Goal: Communication & Community: Answer question/provide support

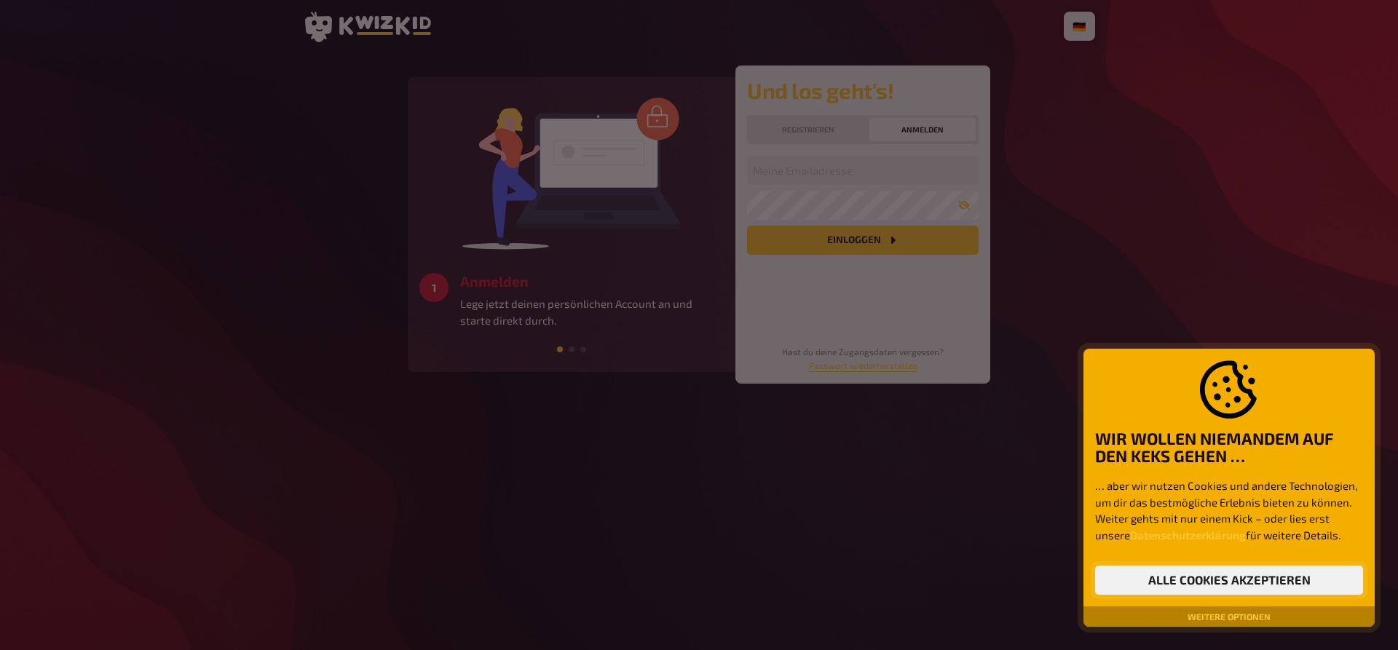
click at [1187, 583] on button "Alle Cookies akzeptieren" at bounding box center [1229, 580] width 268 height 29
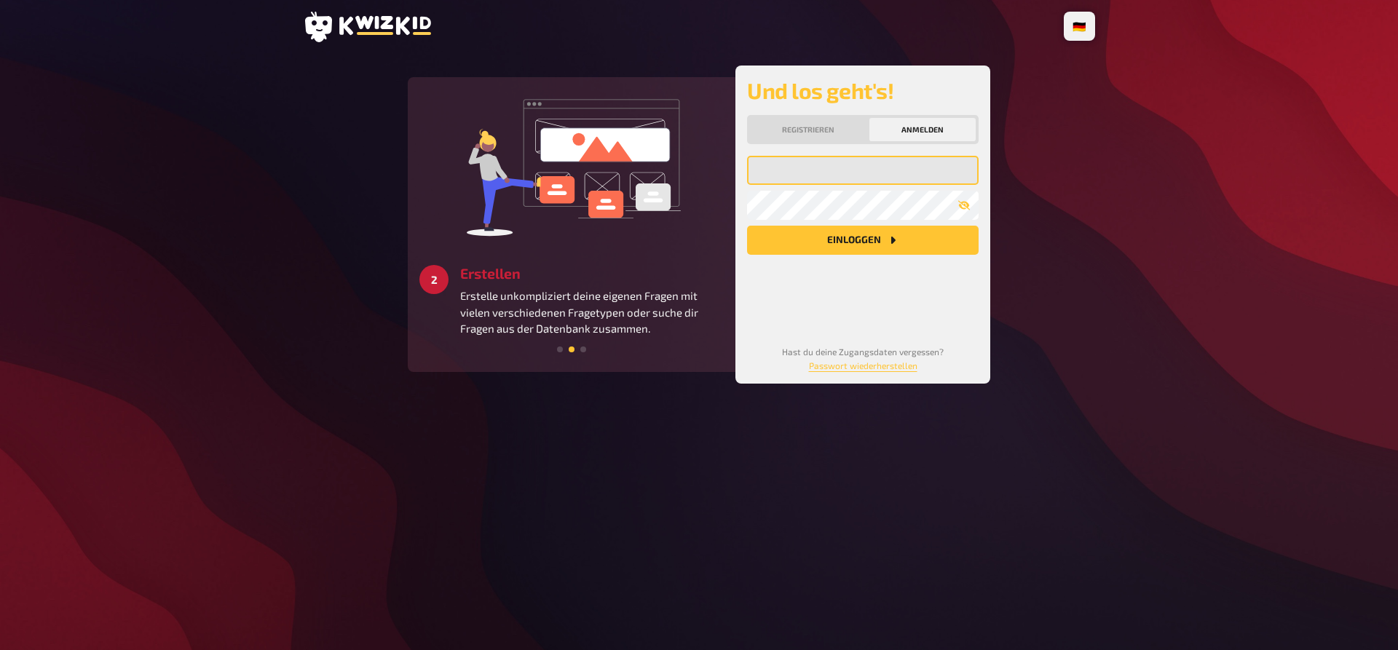
click at [819, 169] on input "email" at bounding box center [862, 170] width 231 height 29
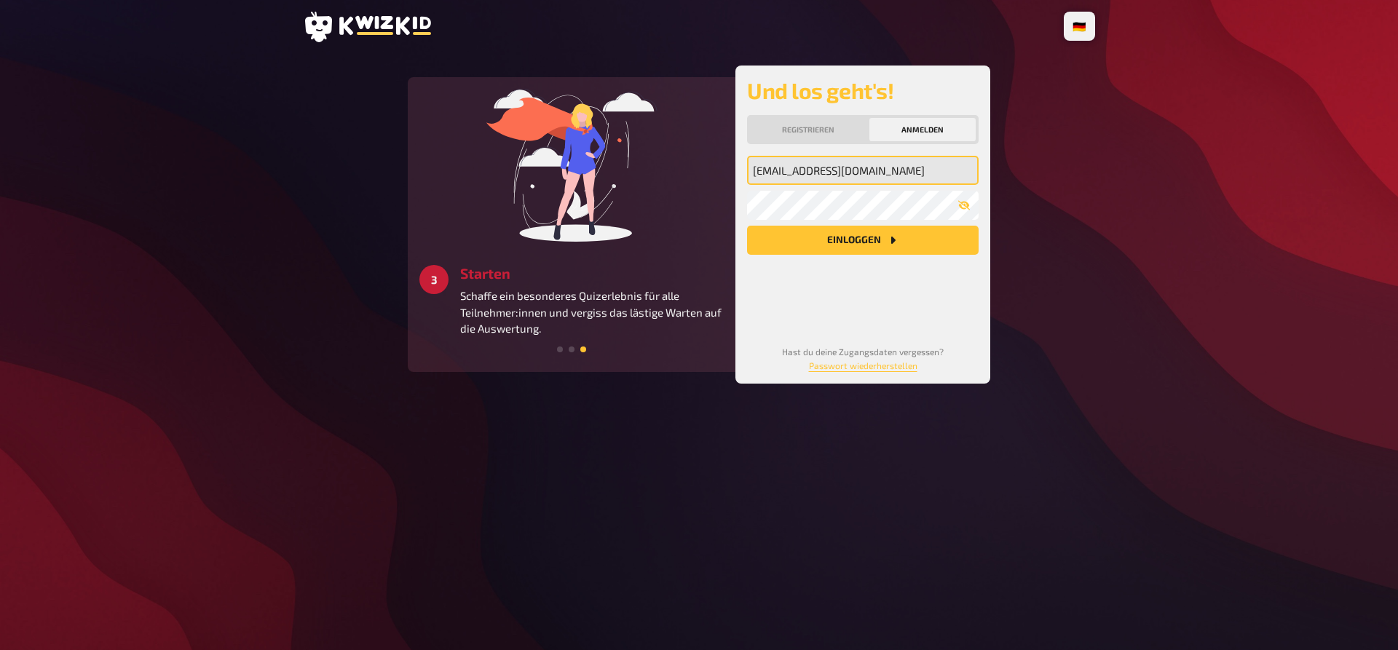
type input "think_pink@live.at"
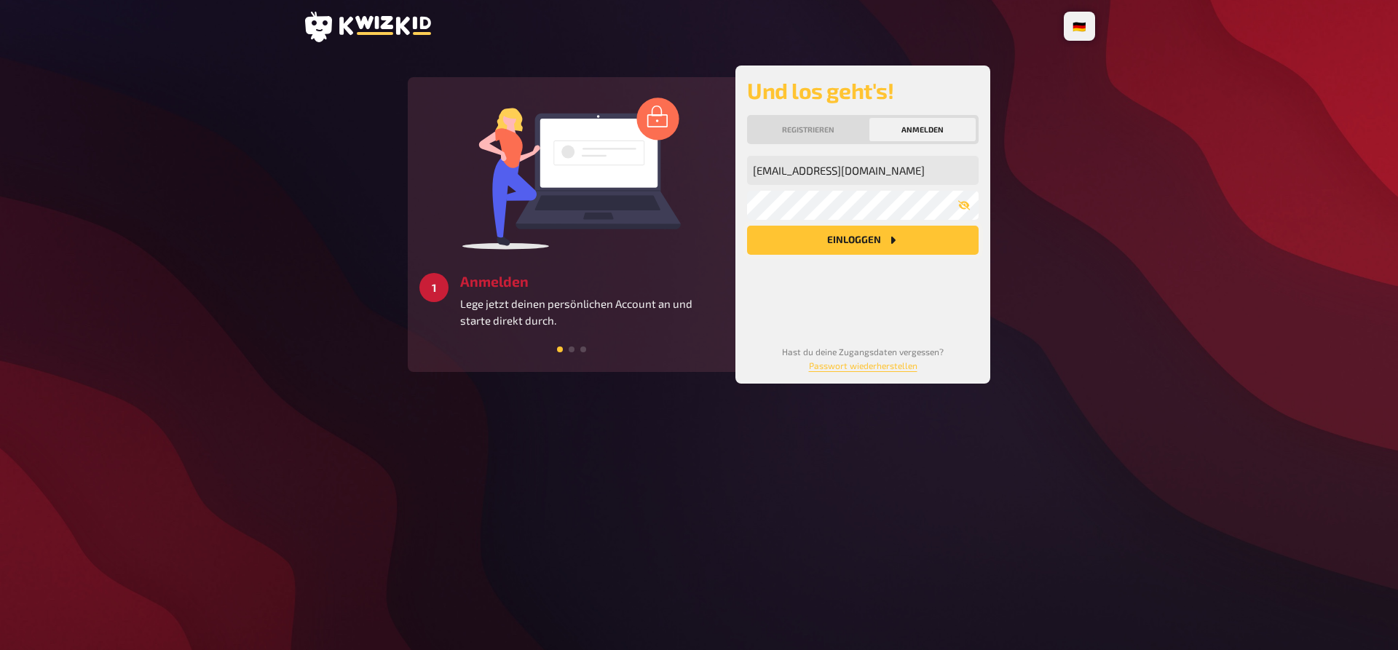
click at [887, 244] on icon "Einloggen" at bounding box center [893, 240] width 12 height 12
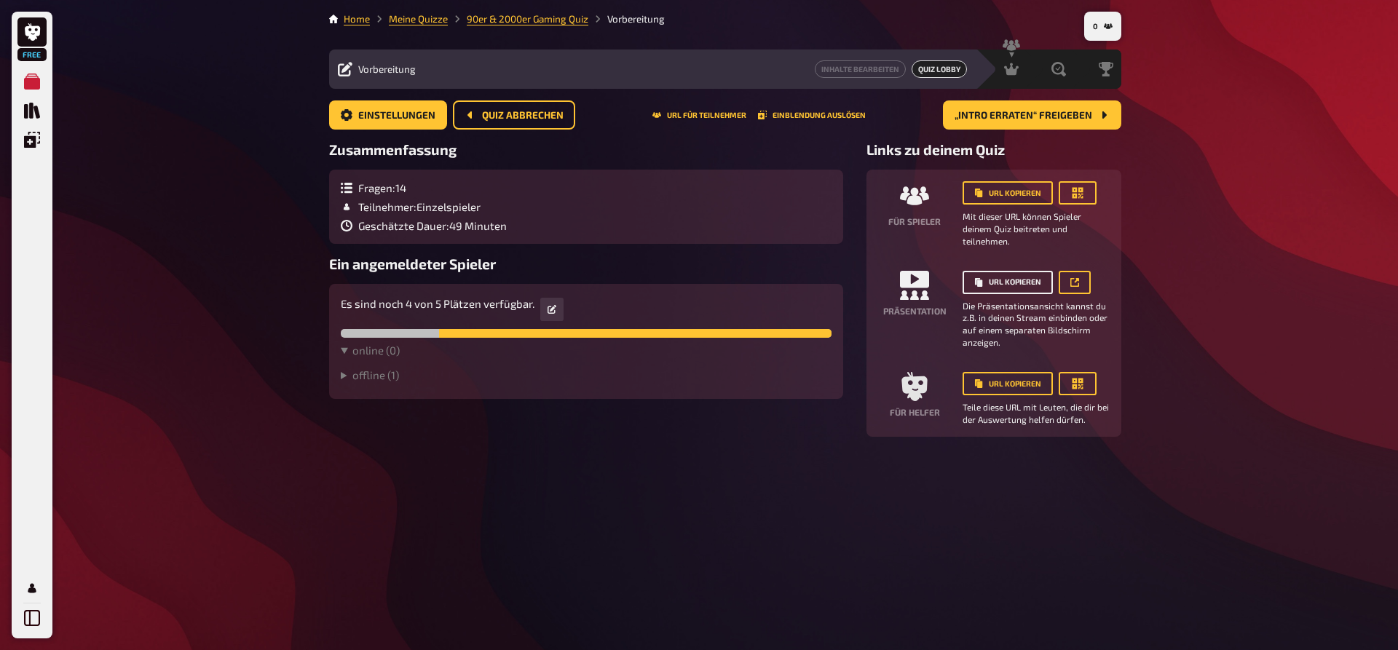
click at [1003, 282] on button "URL kopieren" at bounding box center [1007, 282] width 90 height 23
click at [1072, 279] on icon at bounding box center [1074, 282] width 9 height 9
click at [515, 114] on span "Quiz abbrechen" at bounding box center [523, 116] width 82 height 10
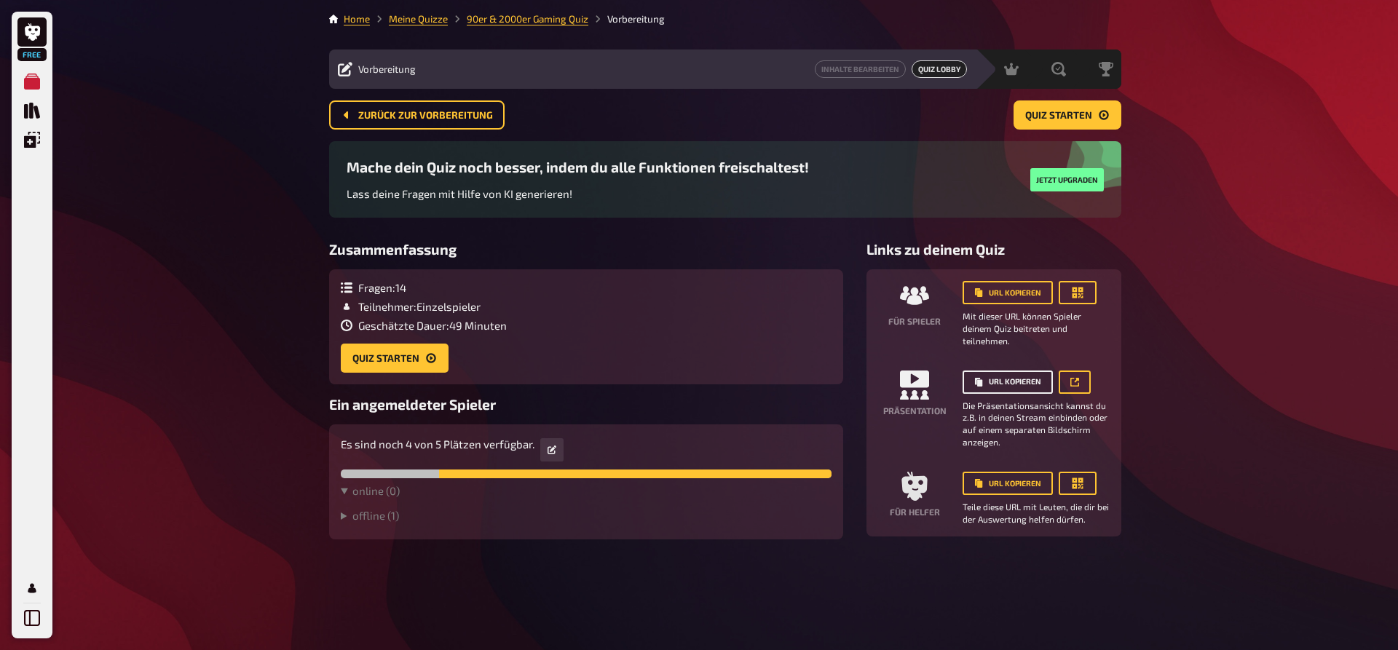
click at [997, 386] on button "URL kopieren" at bounding box center [1007, 382] width 90 height 23
drag, startPoint x: 995, startPoint y: 478, endPoint x: 957, endPoint y: 507, distance: 47.3
click at [995, 478] on button "URL kopieren" at bounding box center [1007, 483] width 90 height 23
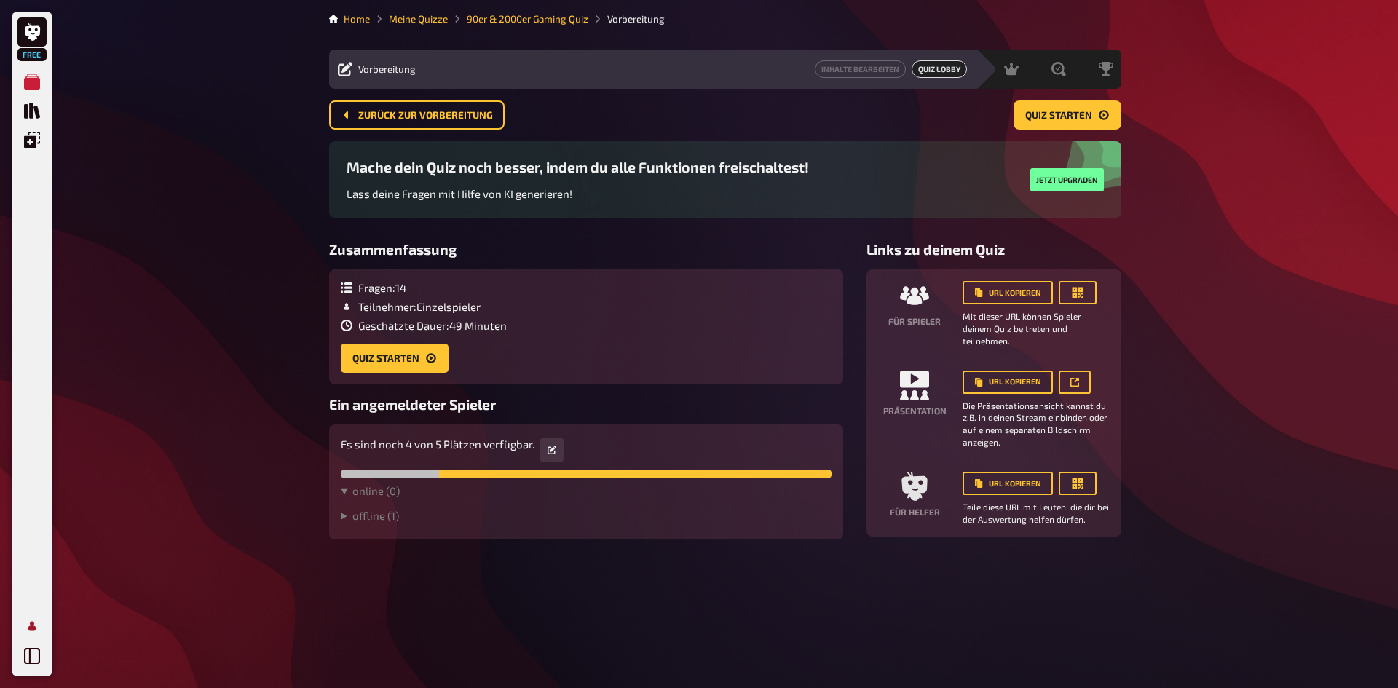
click at [28, 625] on icon "Mein Konto" at bounding box center [32, 626] width 16 height 16
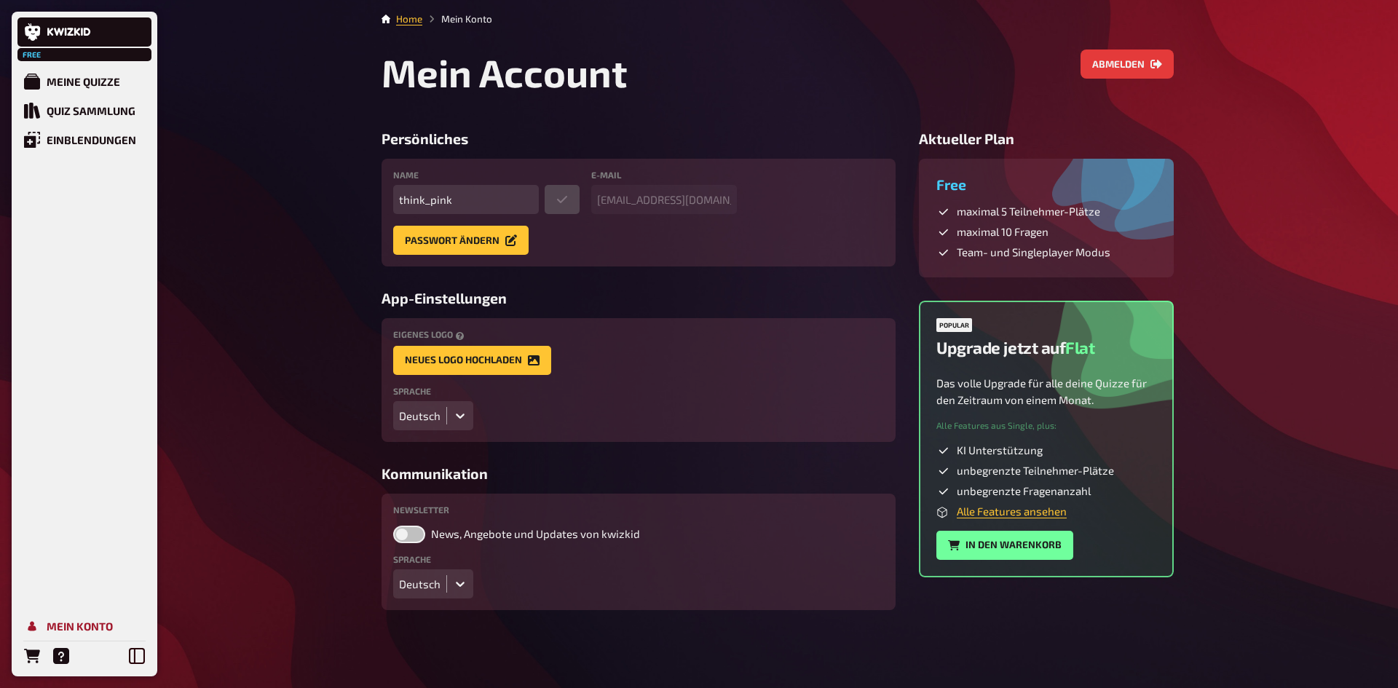
click at [71, 616] on link "Mein Konto" at bounding box center [84, 626] width 134 height 29
click at [60, 649] on icon "Hilfe" at bounding box center [61, 656] width 16 height 16
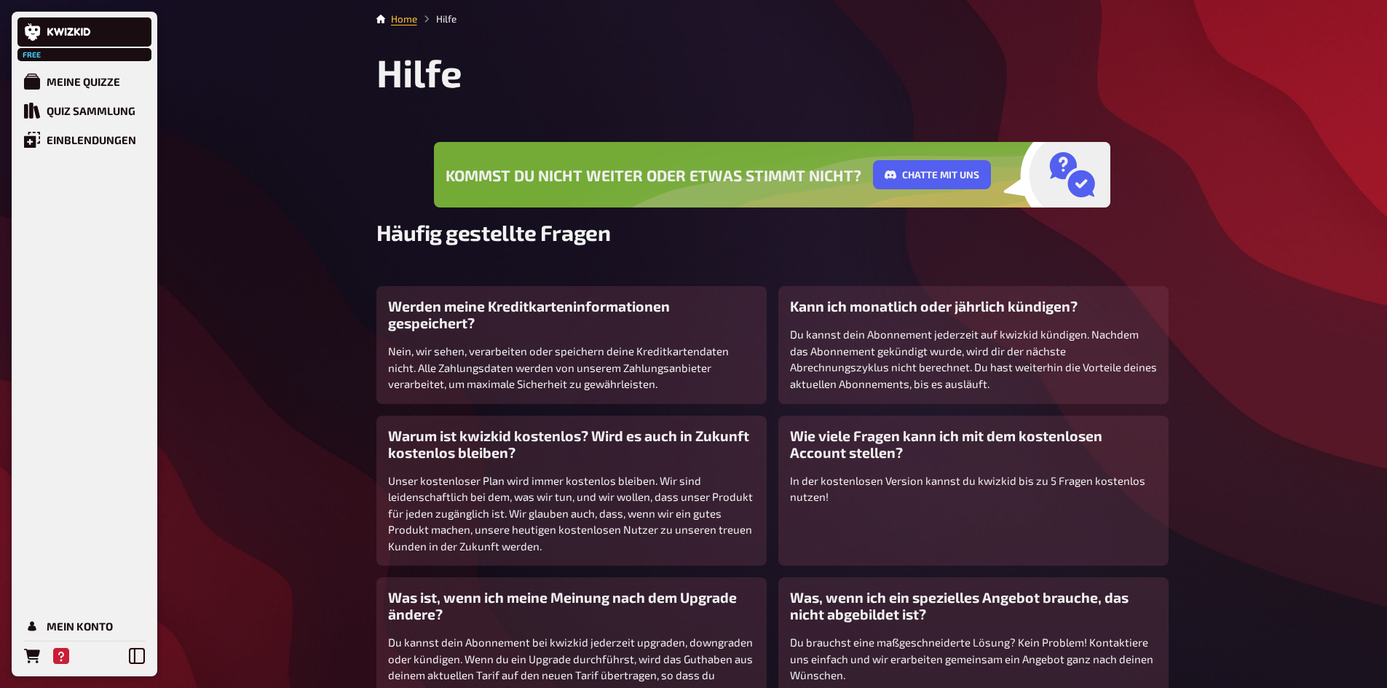
click at [202, 46] on div "Free Meine Quizze Quiz Sammlung Einblendungen Mein Konto Home Hilfe Hilfe Komms…" at bounding box center [693, 399] width 1387 height 799
